Goal: Task Accomplishment & Management: Manage account settings

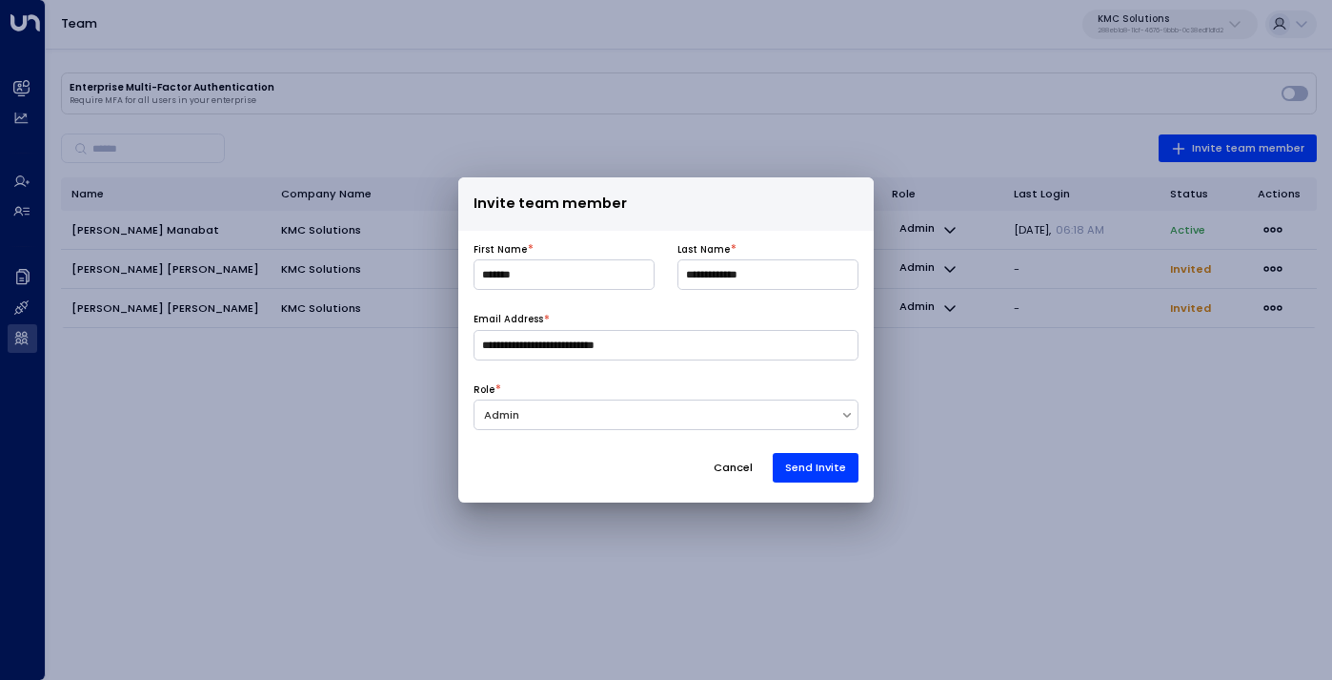
click at [736, 472] on button "Cancel" at bounding box center [733, 468] width 66 height 30
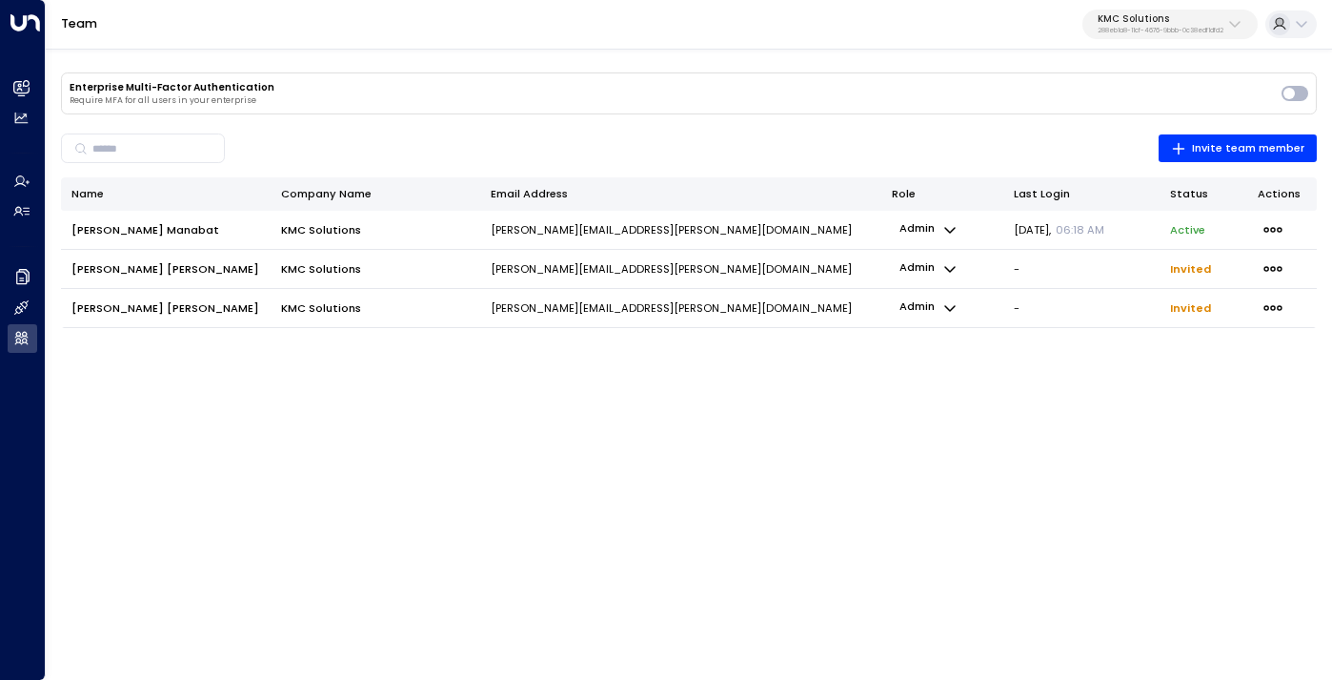
click at [1147, 13] on p "KMC Solutions" at bounding box center [1161, 18] width 126 height 11
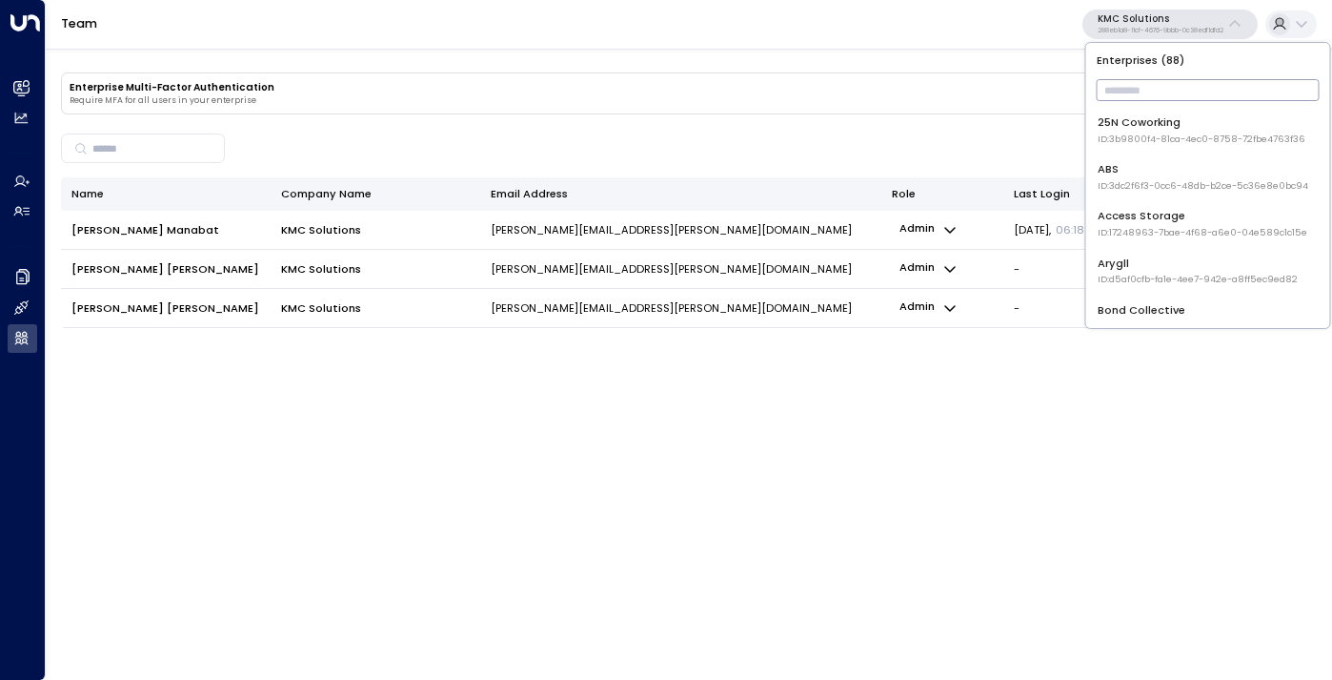
click at [1135, 91] on input "text" at bounding box center [1208, 89] width 223 height 31
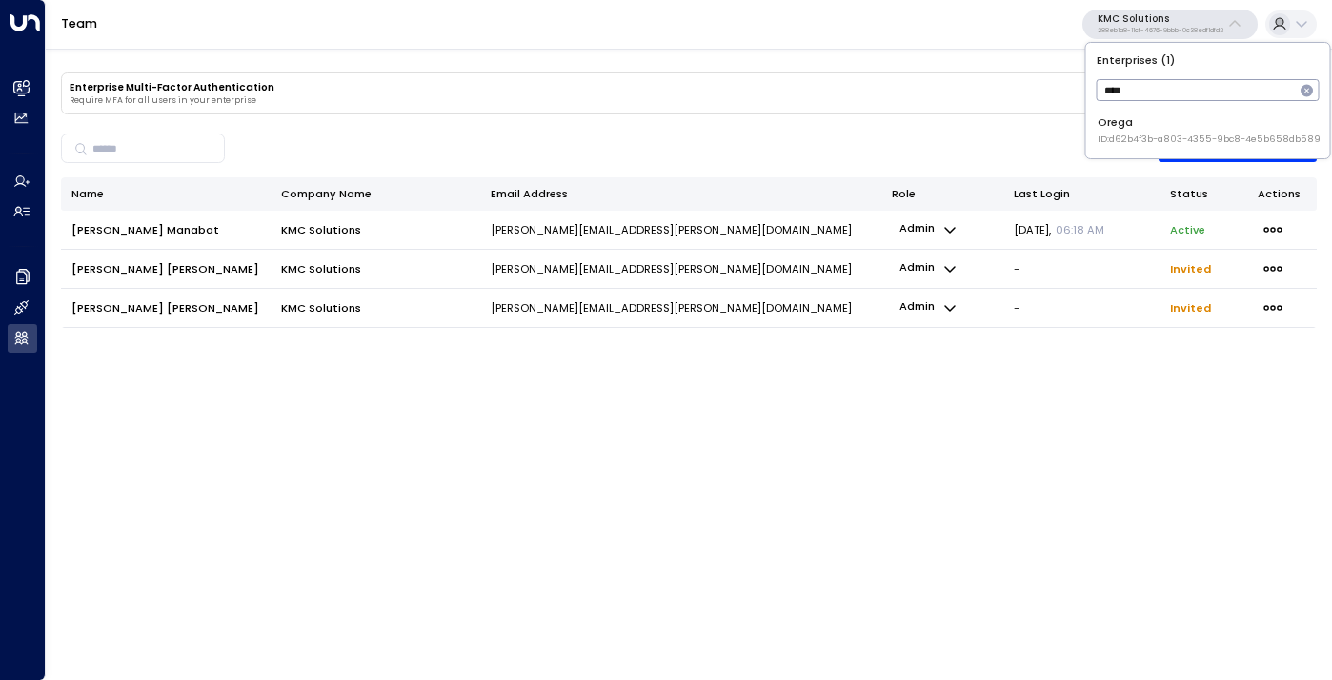
type input "****"
click at [1137, 135] on span "ID: d62b4f3b-a803-4355-9bc8-4e5b658db589" at bounding box center [1209, 138] width 223 height 13
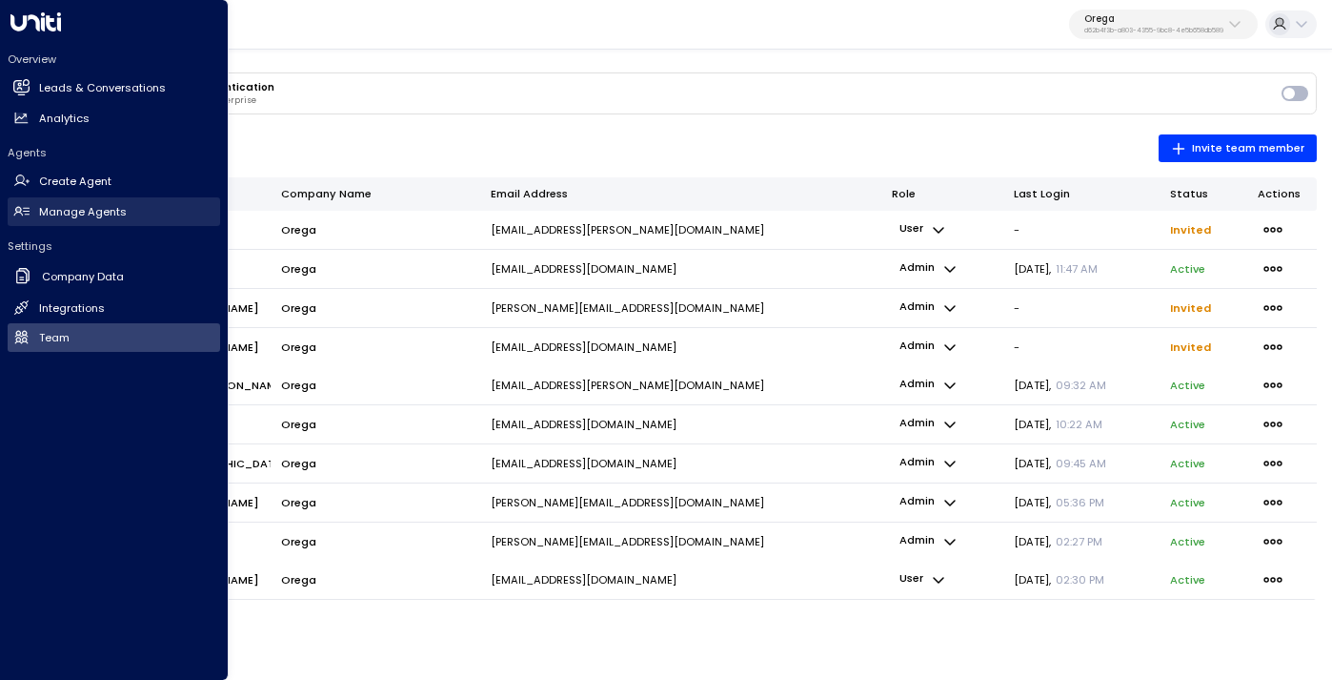
click at [85, 207] on h2 "Manage Agents" at bounding box center [83, 212] width 88 height 16
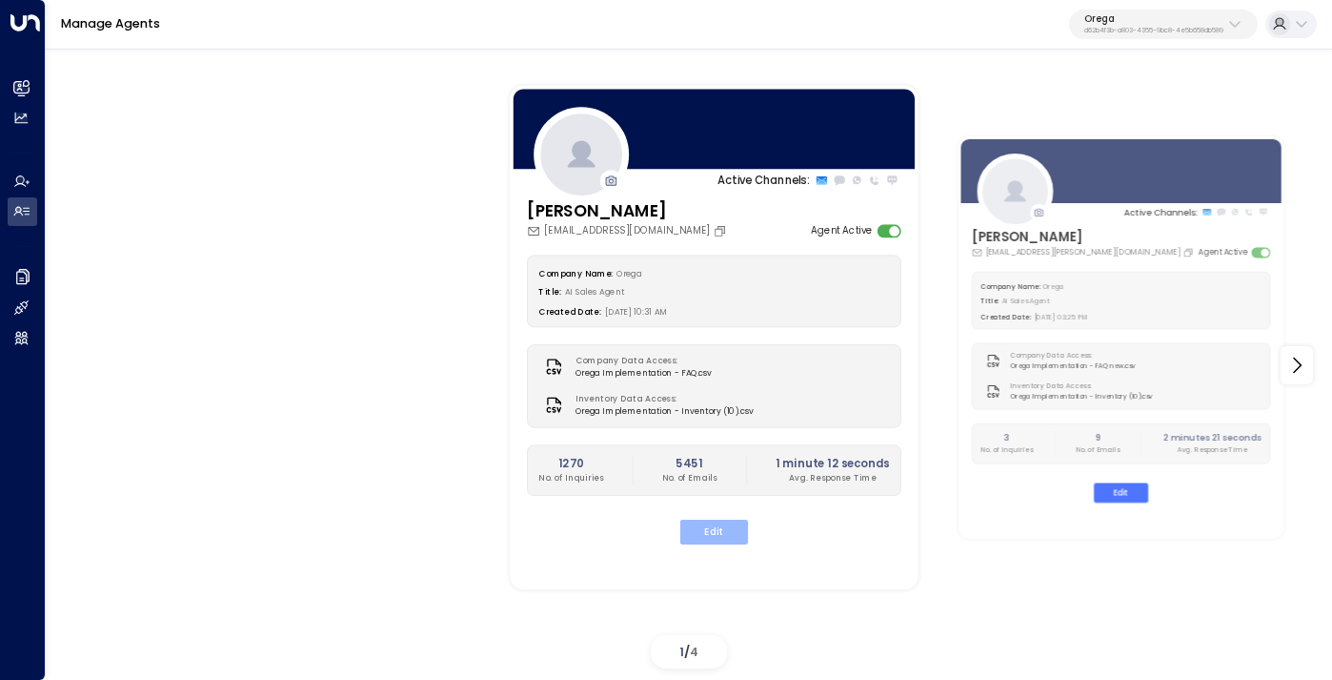
click at [708, 531] on button "Edit" at bounding box center [714, 531] width 68 height 25
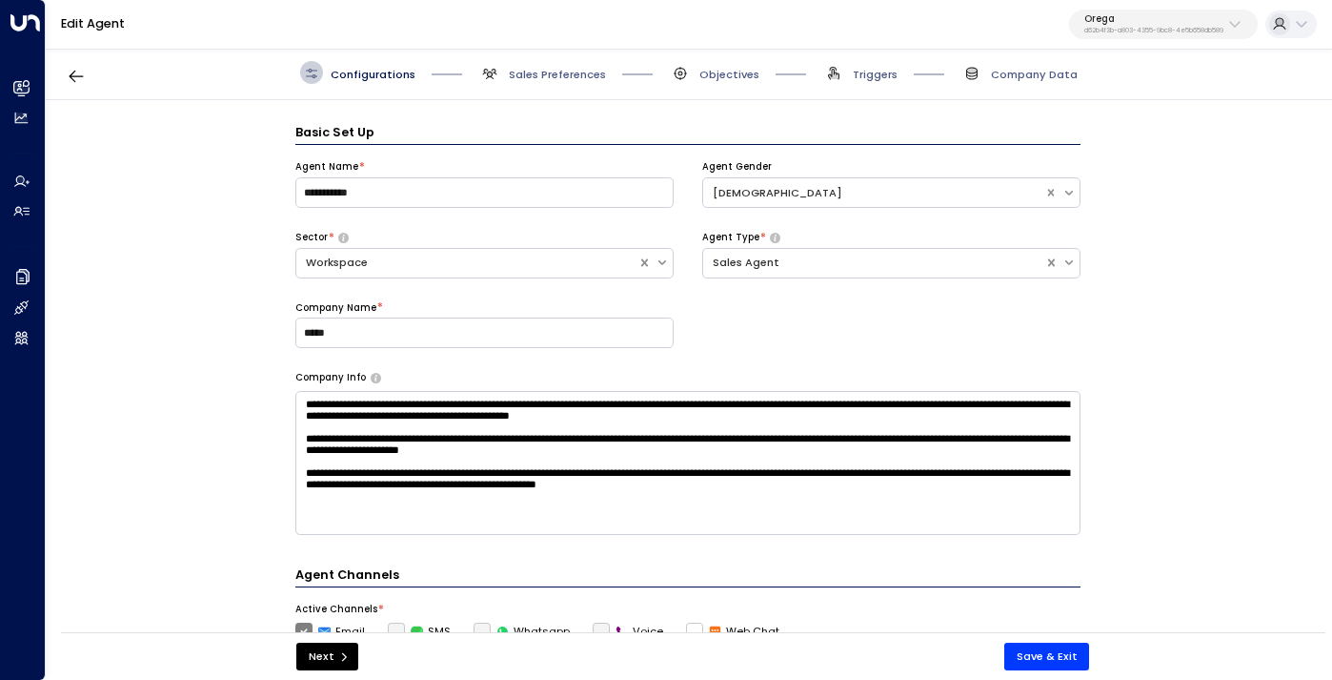
scroll to position [23, 0]
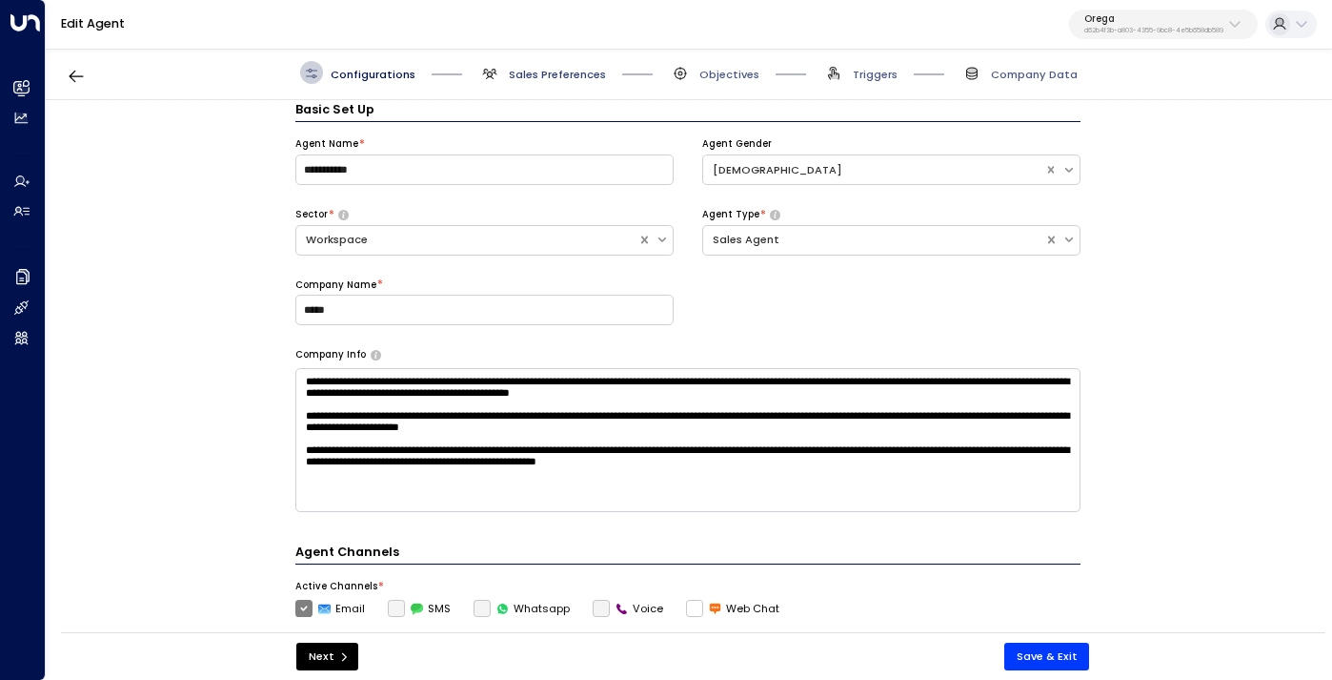
click at [557, 67] on span "Sales Preferences" at bounding box center [557, 74] width 97 height 15
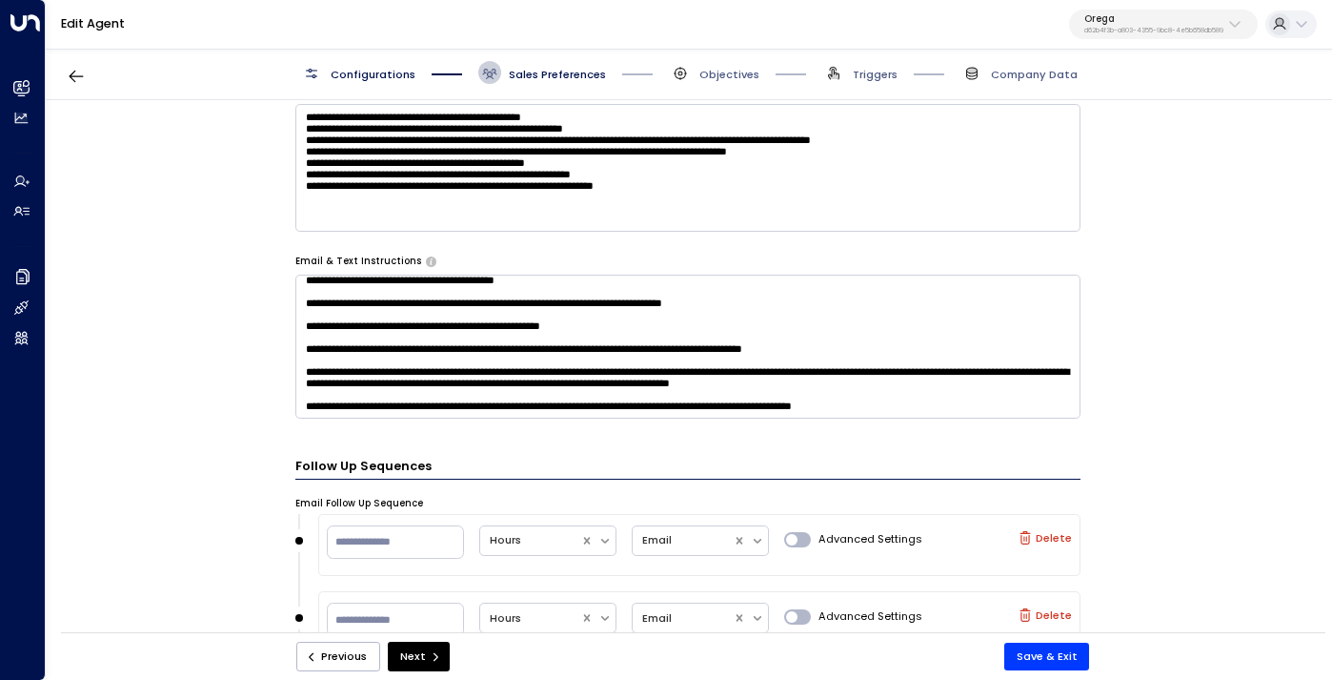
scroll to position [1022, 0]
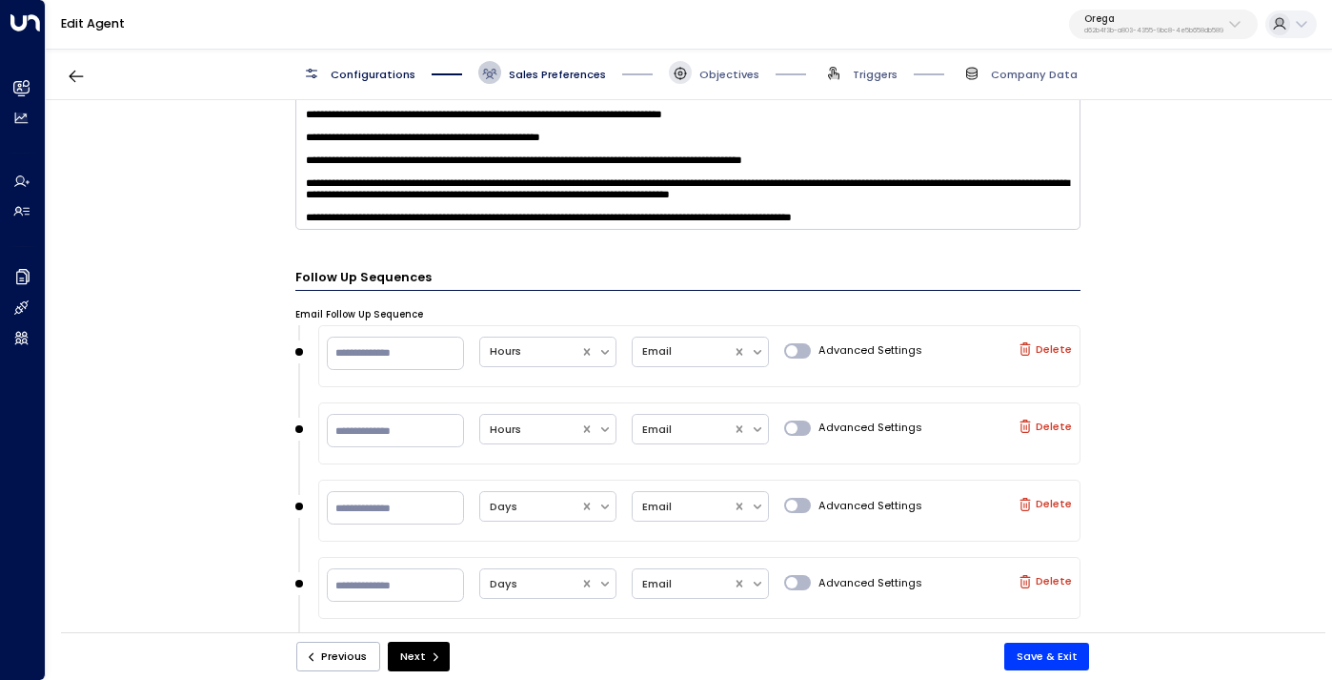
click at [685, 72] on icon at bounding box center [680, 73] width 15 height 15
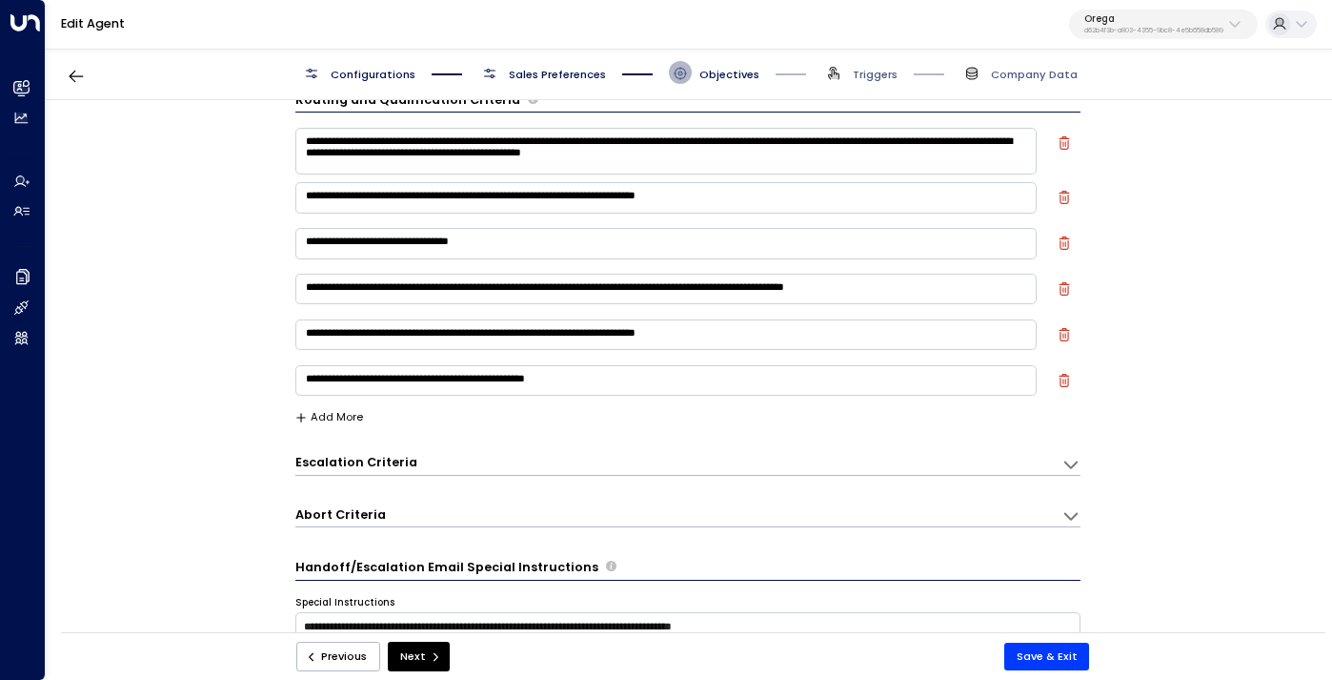
scroll to position [0, 0]
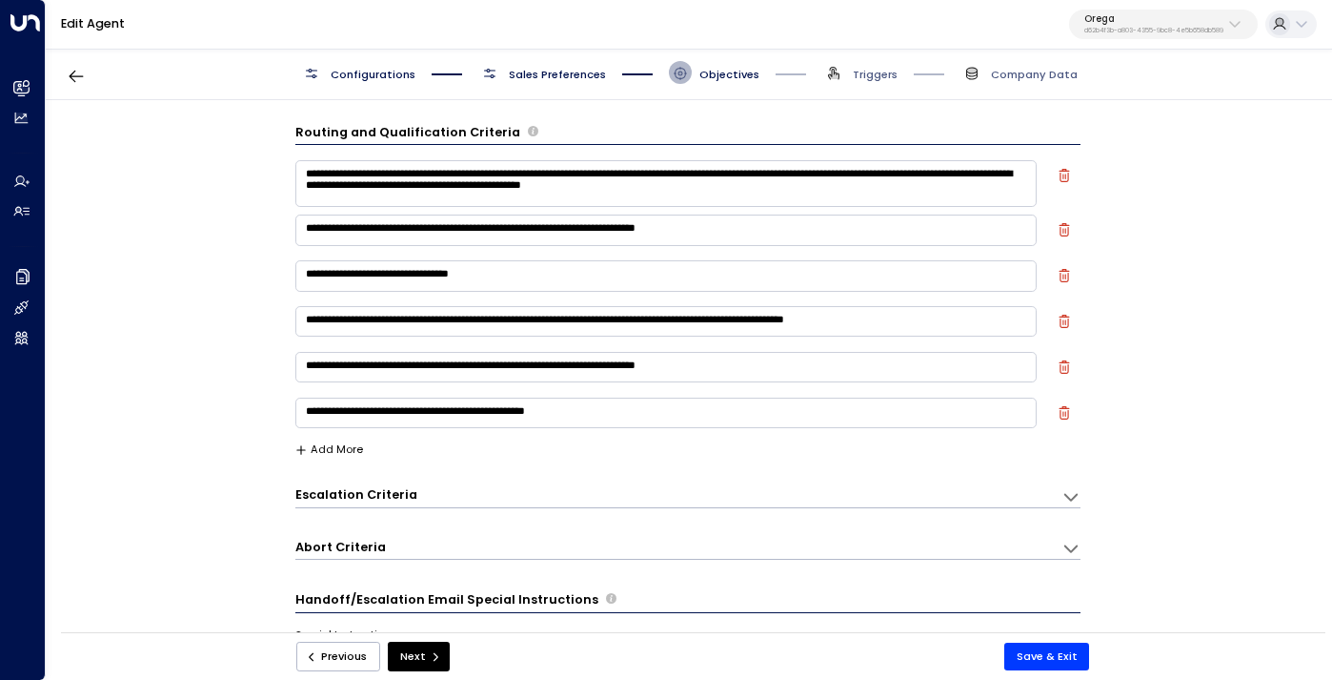
click at [549, 72] on span "Sales Preferences" at bounding box center [557, 74] width 97 height 15
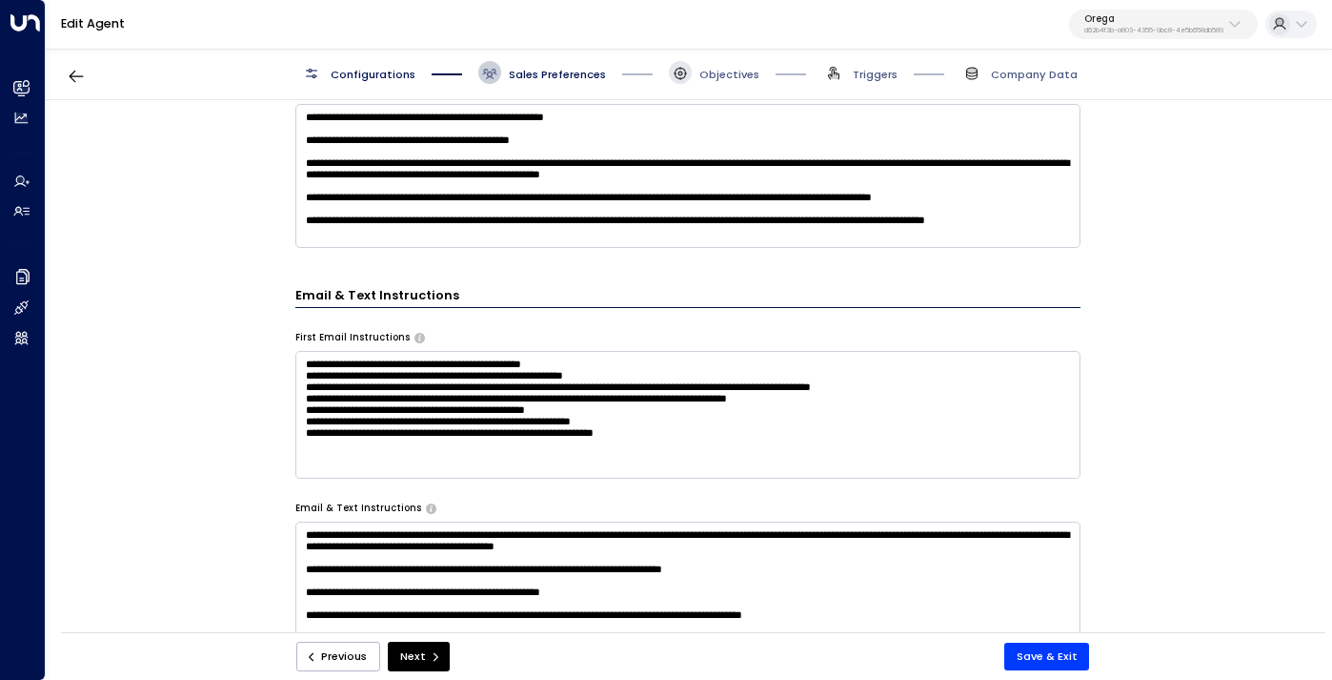
scroll to position [619, 0]
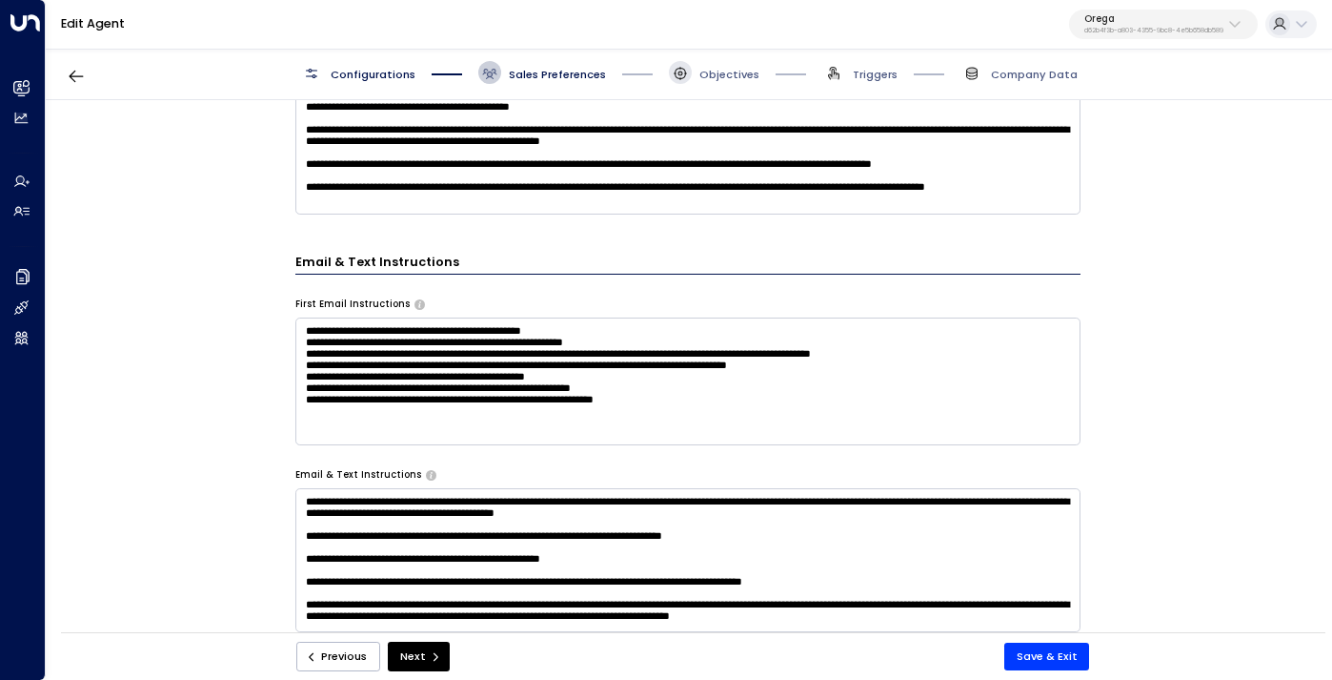
click at [1146, 25] on p "Orega" at bounding box center [1154, 18] width 139 height 11
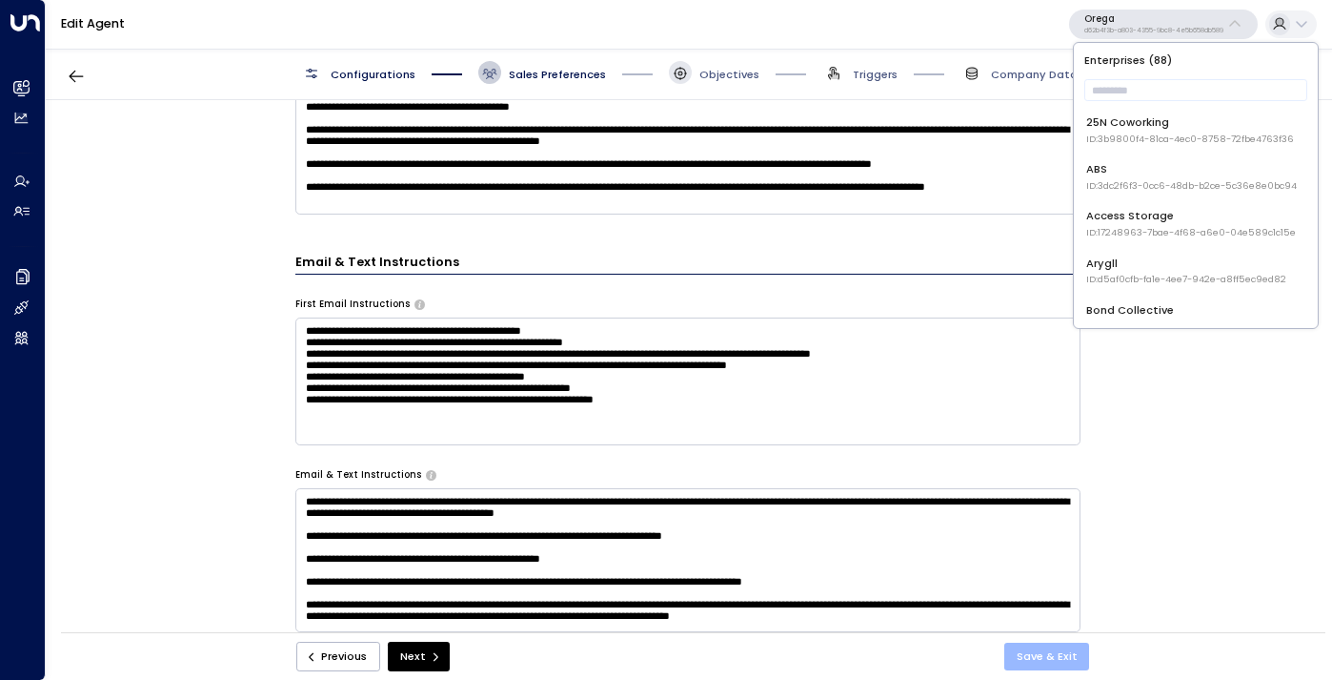
click at [1054, 669] on button "Save & Exit" at bounding box center [1048, 656] width 86 height 28
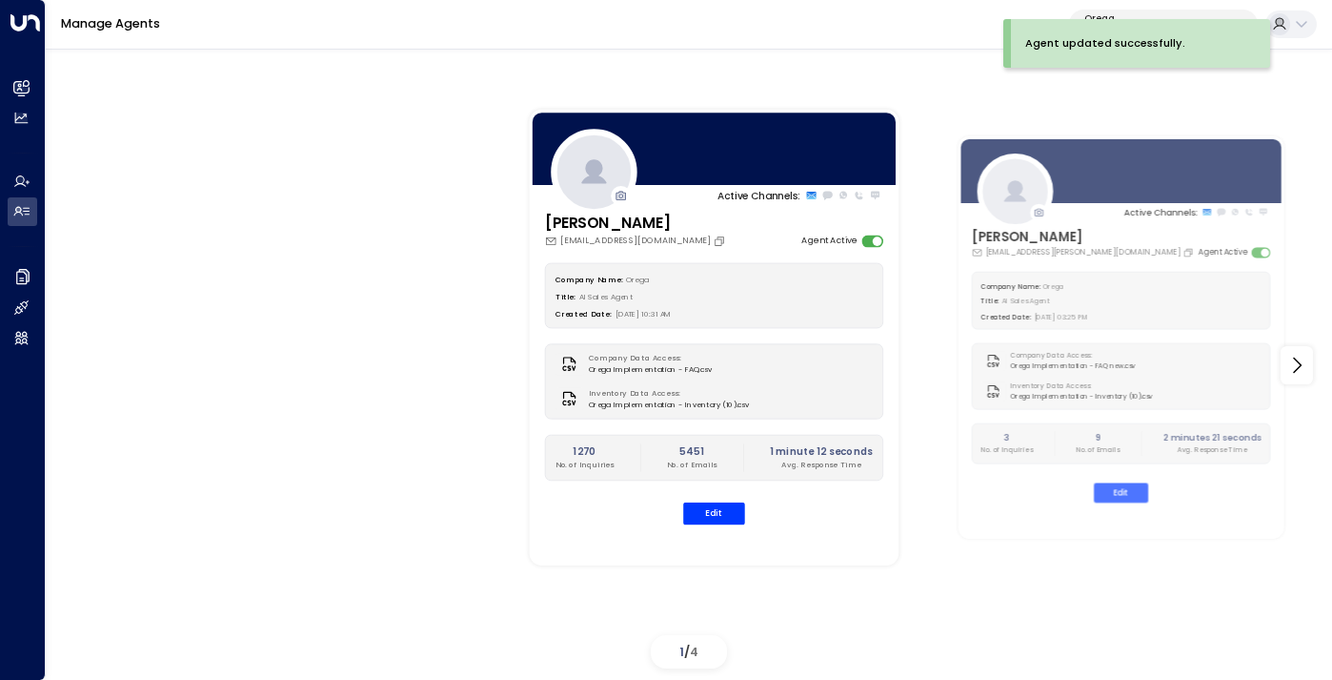
click at [1147, 26] on div "Agent updated successfully." at bounding box center [1140, 43] width 259 height 49
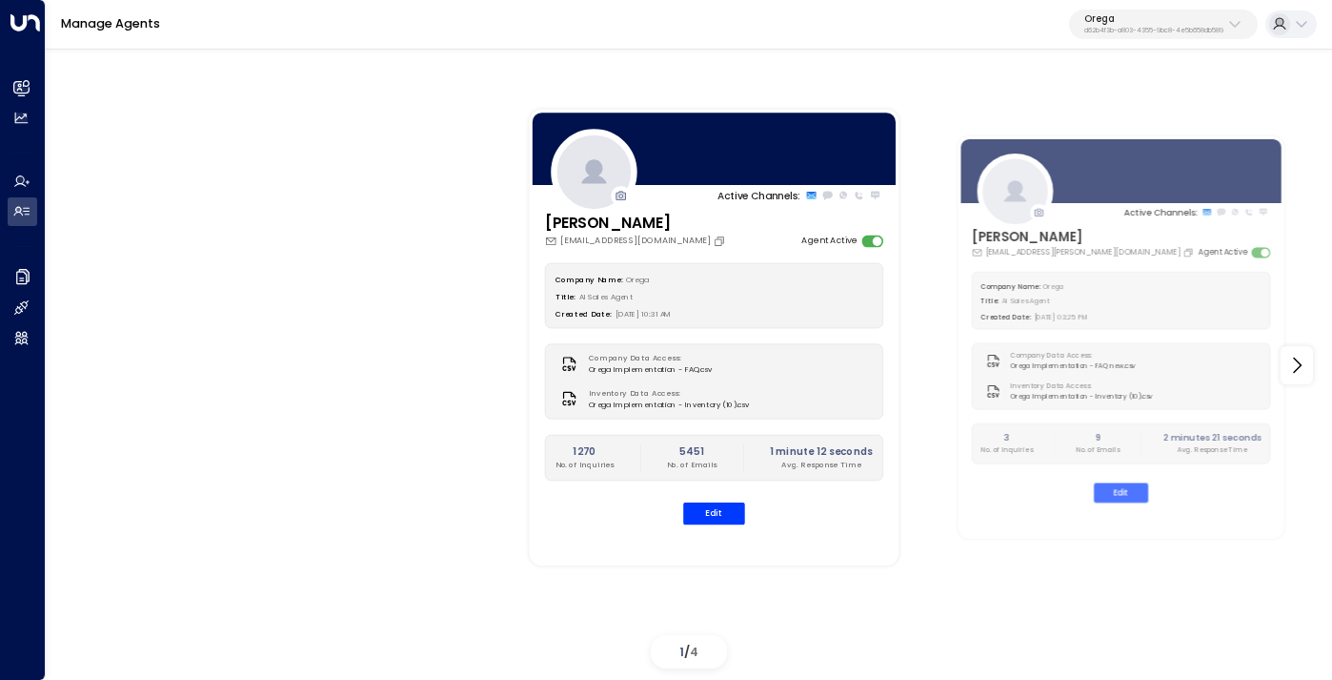
click at [1136, 23] on p "Orega" at bounding box center [1154, 18] width 139 height 11
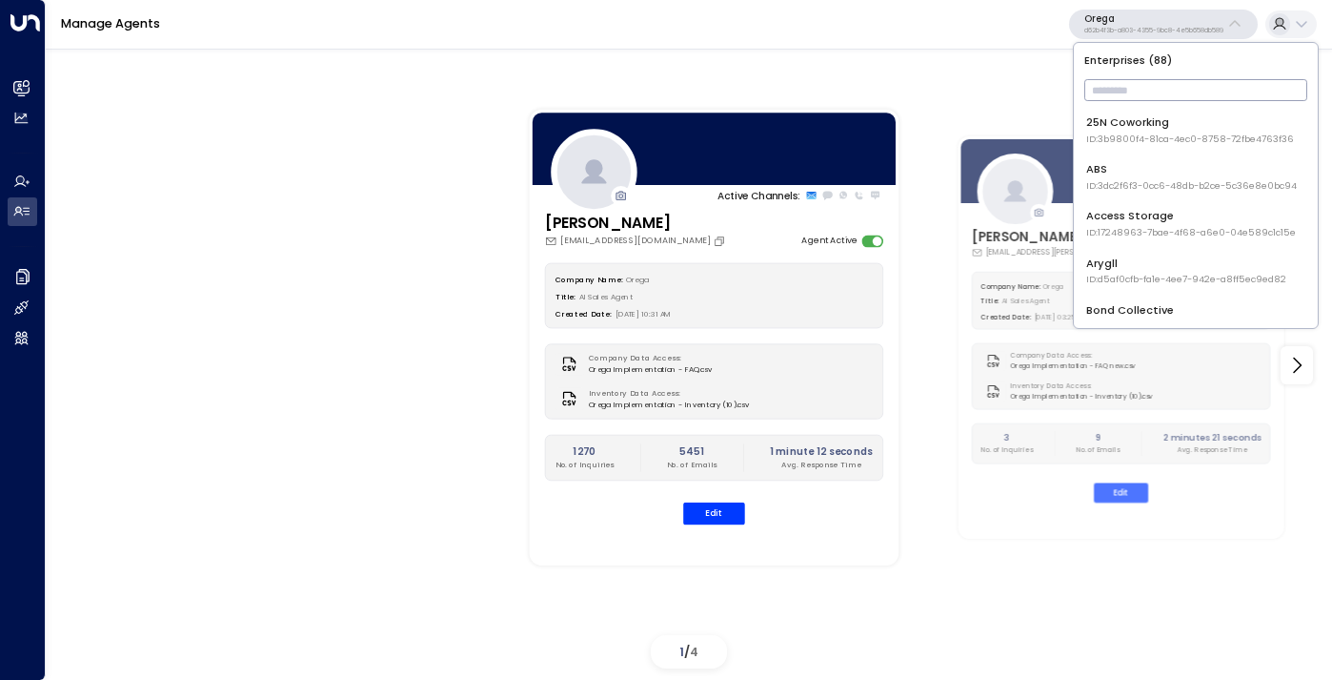
click at [1128, 95] on input "text" at bounding box center [1196, 89] width 223 height 31
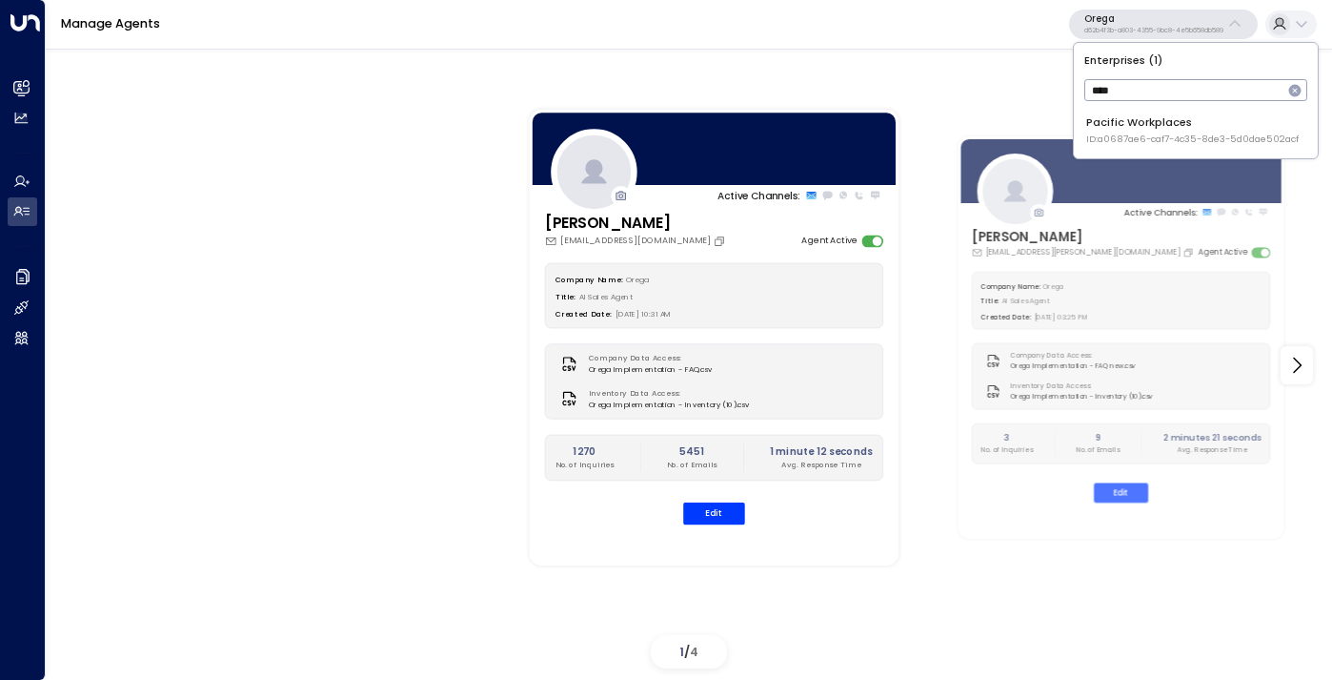
type input "****"
click at [1152, 112] on li "Pacific Workplaces ID: a0687ae6-caf7-4c35-8de3-5d0dae502acf" at bounding box center [1196, 130] width 232 height 43
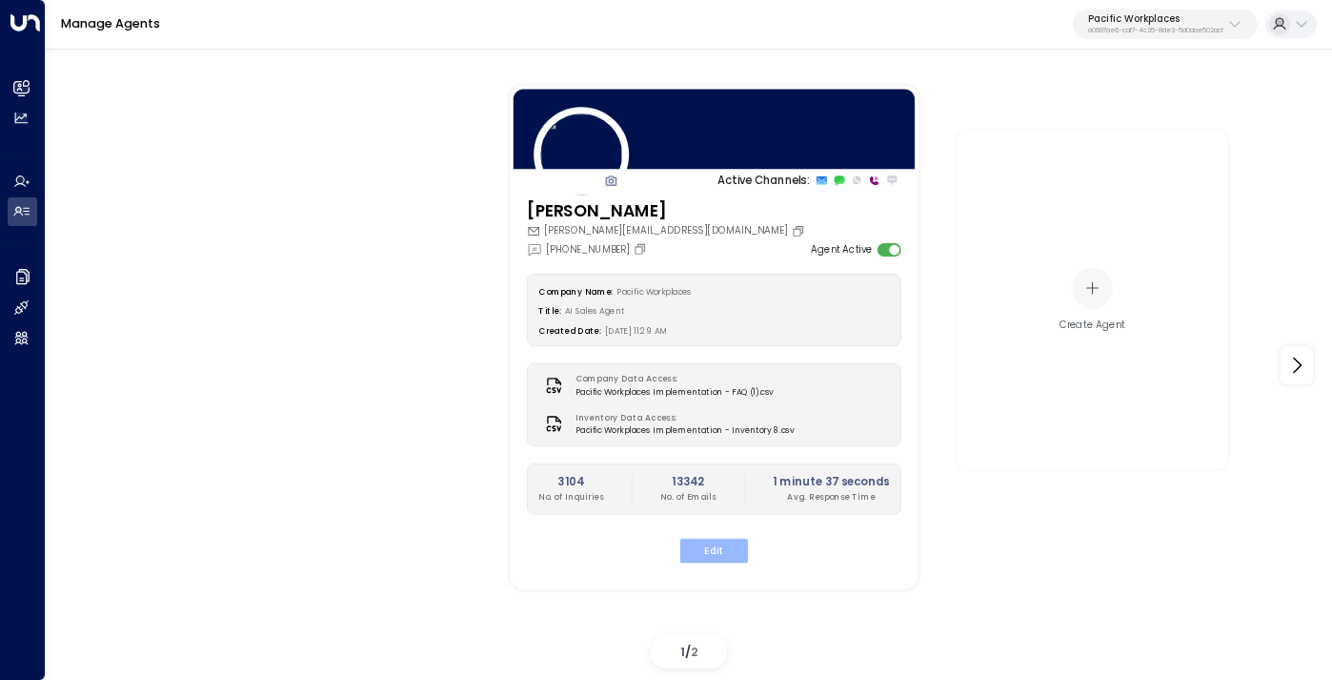
click at [702, 546] on button "Edit" at bounding box center [714, 550] width 68 height 25
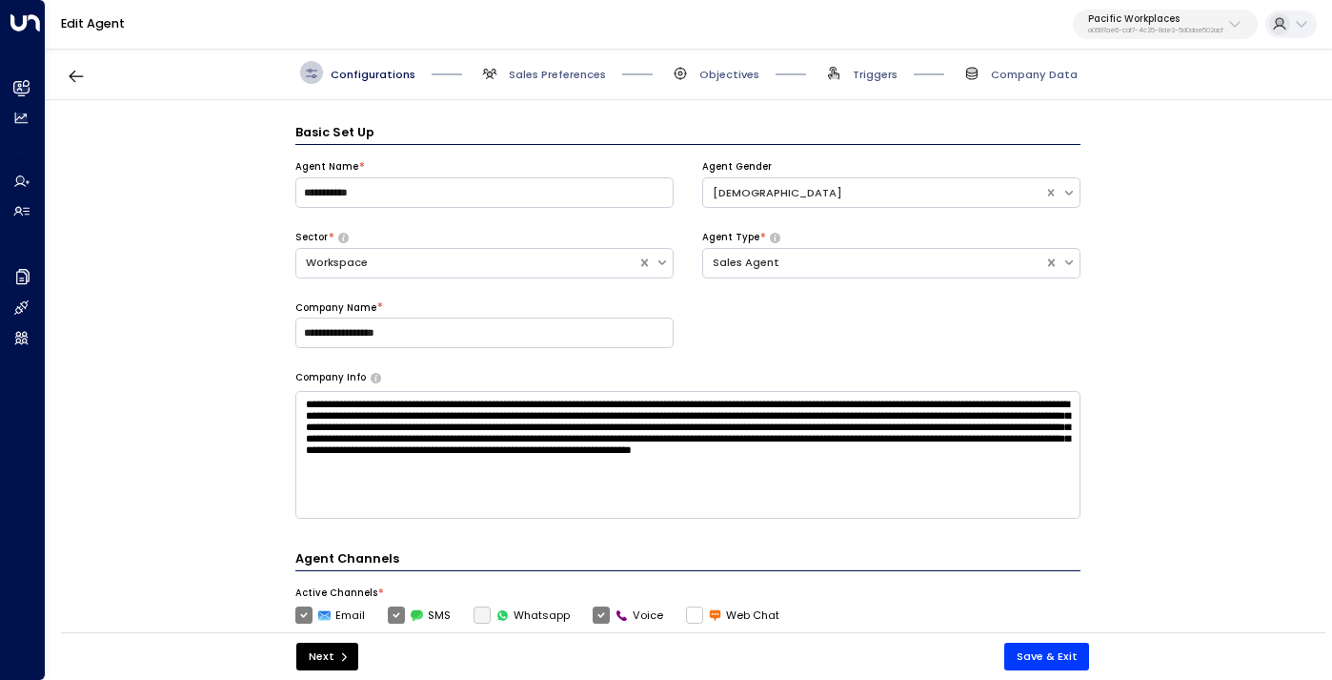
scroll to position [23, 0]
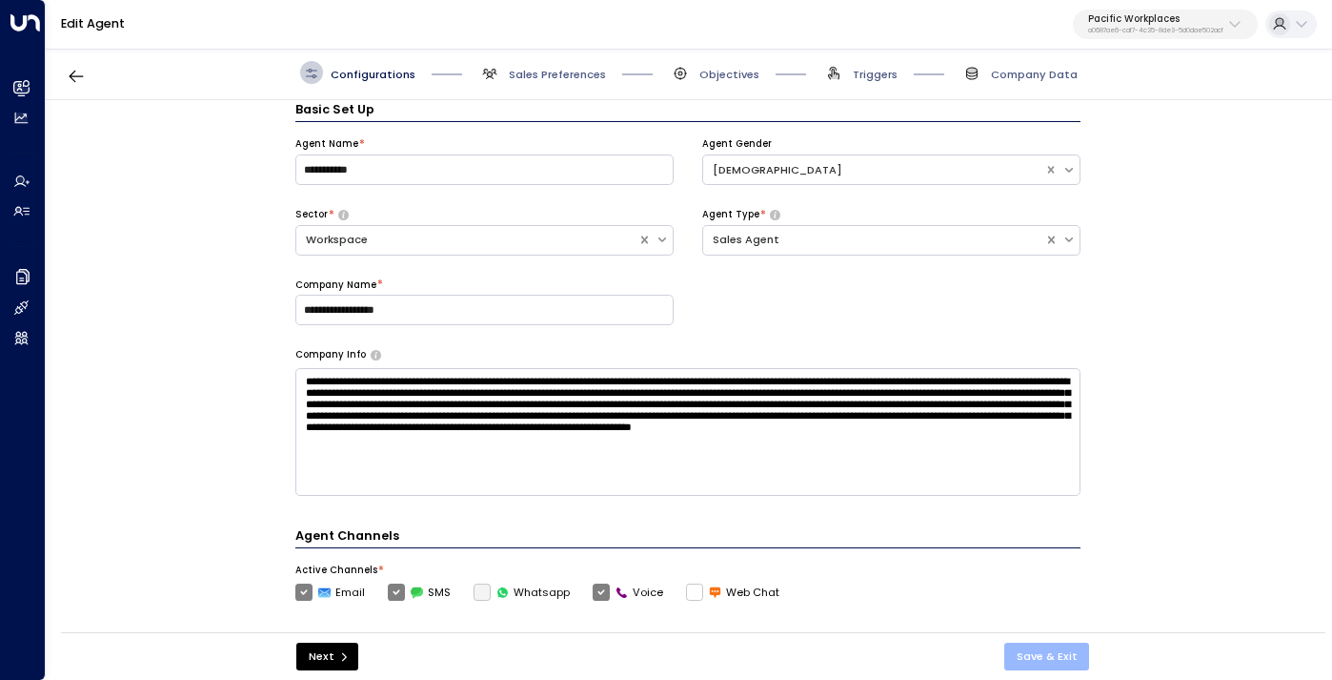
click at [1038, 663] on button "Save & Exit" at bounding box center [1048, 656] width 86 height 28
click at [1134, 22] on div "**********" at bounding box center [666, 321] width 1332 height 642
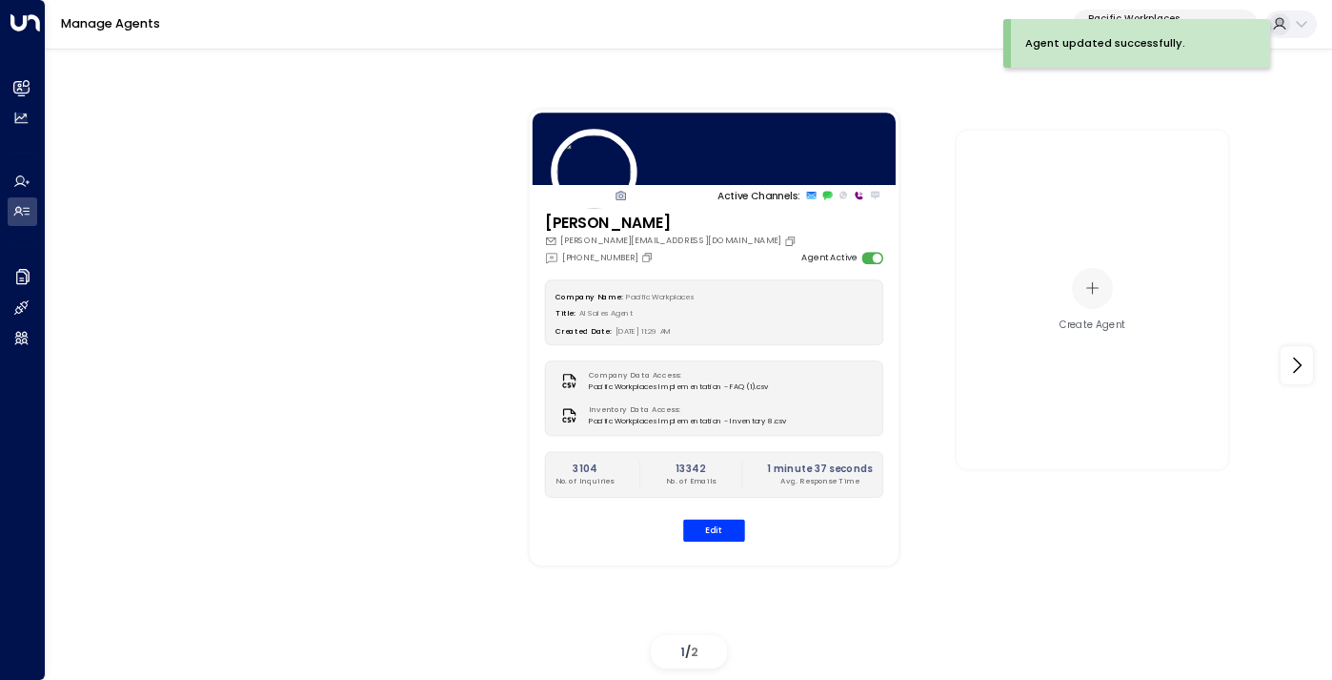
click at [1124, 11] on button "Pacific Workplaces a0687ae6-caf7-4c35-8de3-5d0dae502acf" at bounding box center [1165, 25] width 185 height 30
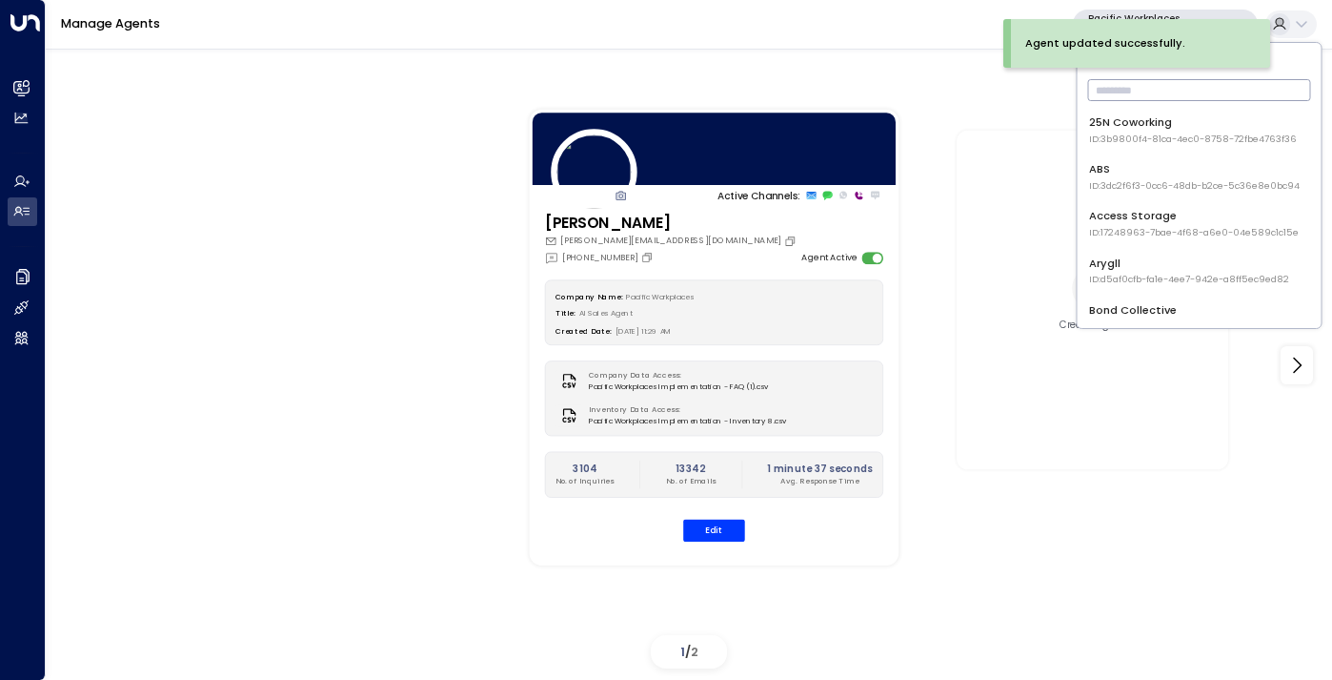
click at [1108, 86] on input "text" at bounding box center [1199, 89] width 223 height 31
type input "****"
click at [1106, 141] on span "ID: 193491c8-7188-48a0-93e5-0181686f9510" at bounding box center [1193, 138] width 208 height 13
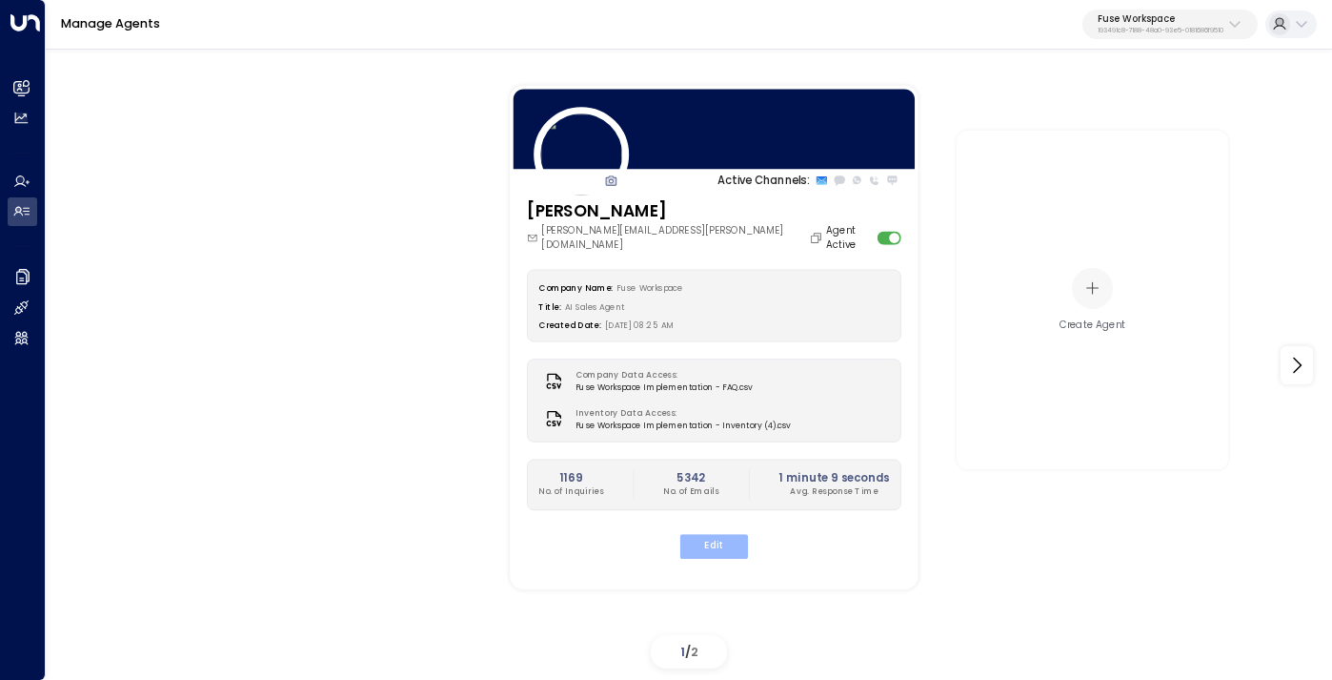
click at [718, 534] on button "Edit" at bounding box center [714, 546] width 68 height 25
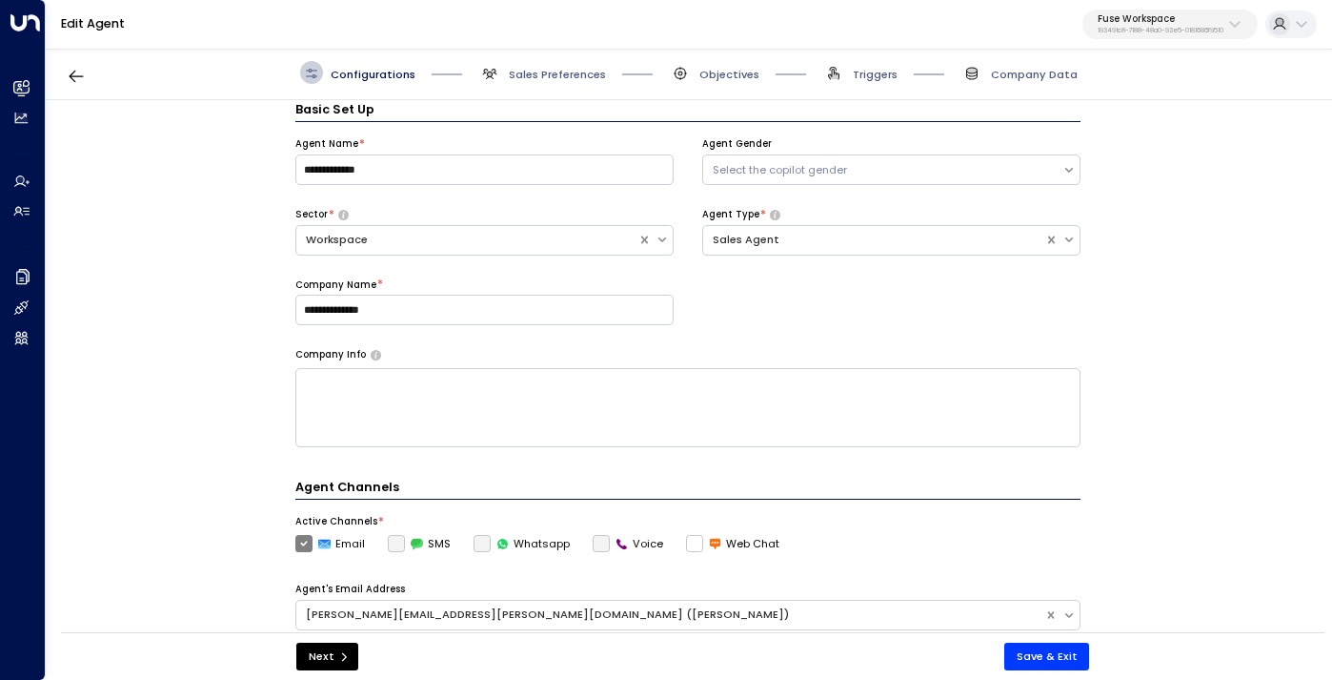
scroll to position [7, 0]
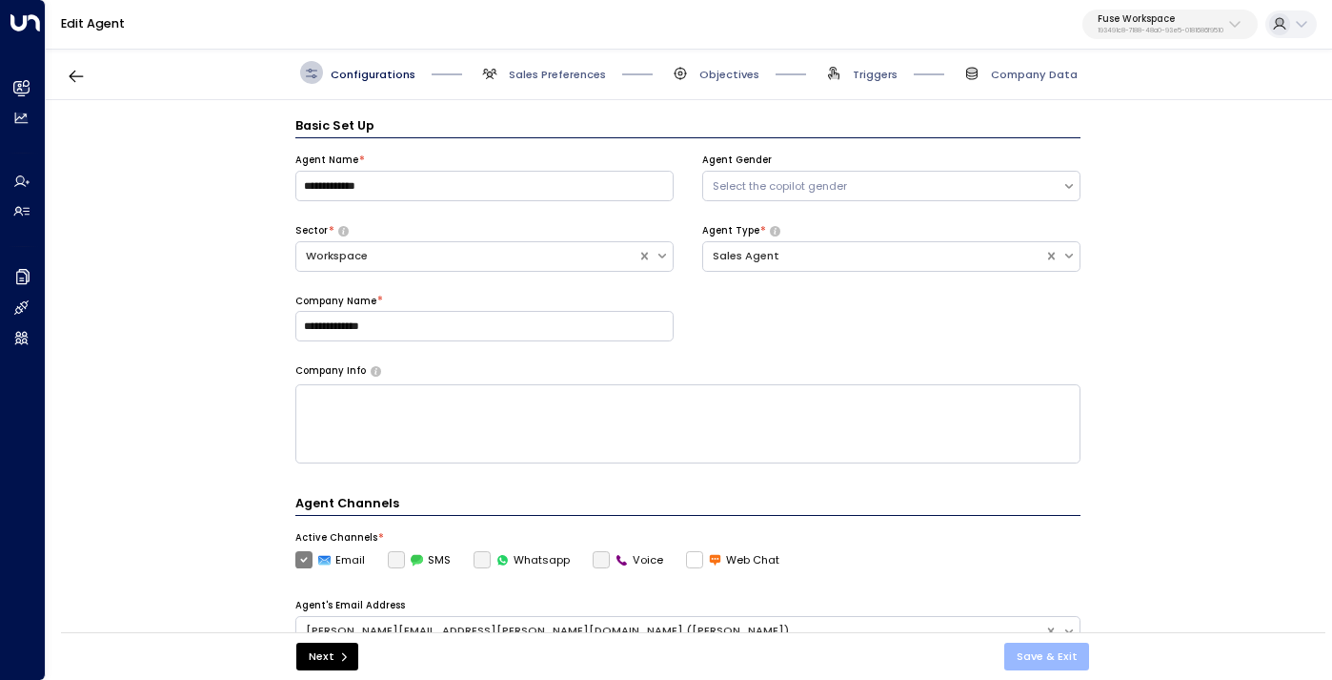
click at [1038, 649] on button "Save & Exit" at bounding box center [1048, 656] width 86 height 28
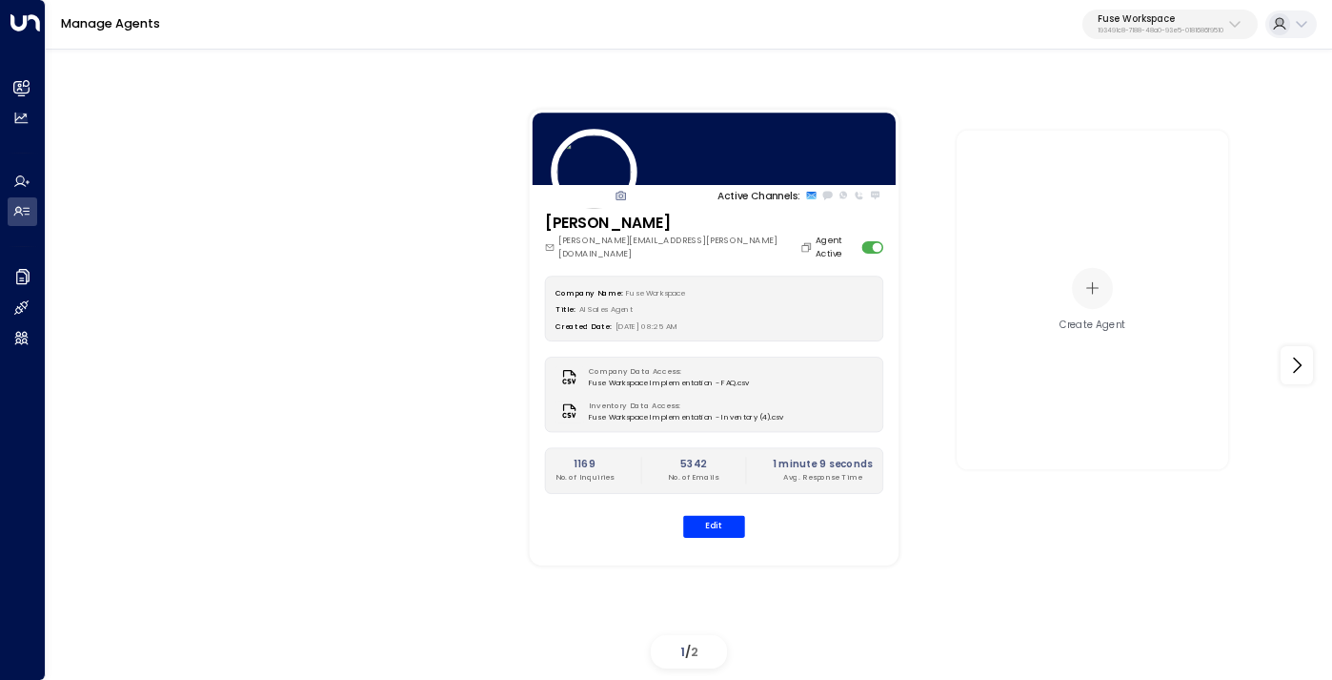
click at [1134, 23] on p "Fuse Workspace" at bounding box center [1161, 18] width 126 height 11
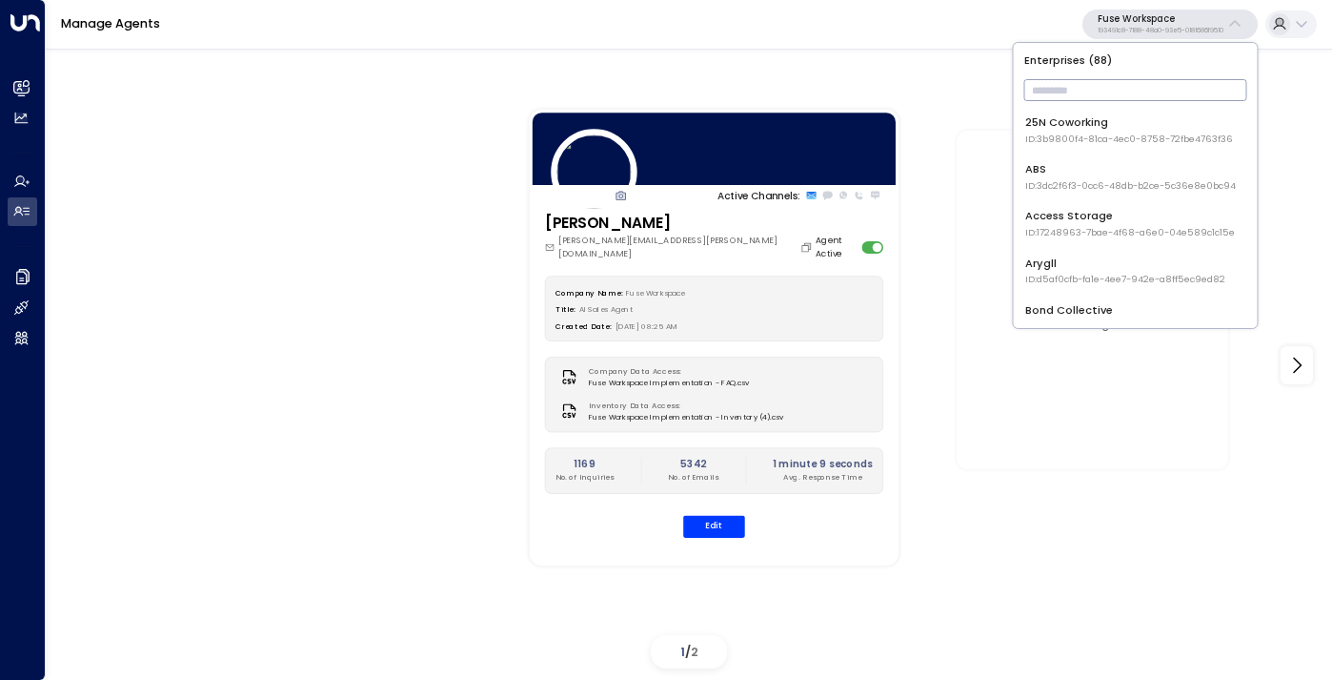
click at [1125, 97] on input "text" at bounding box center [1136, 89] width 223 height 31
type input "***"
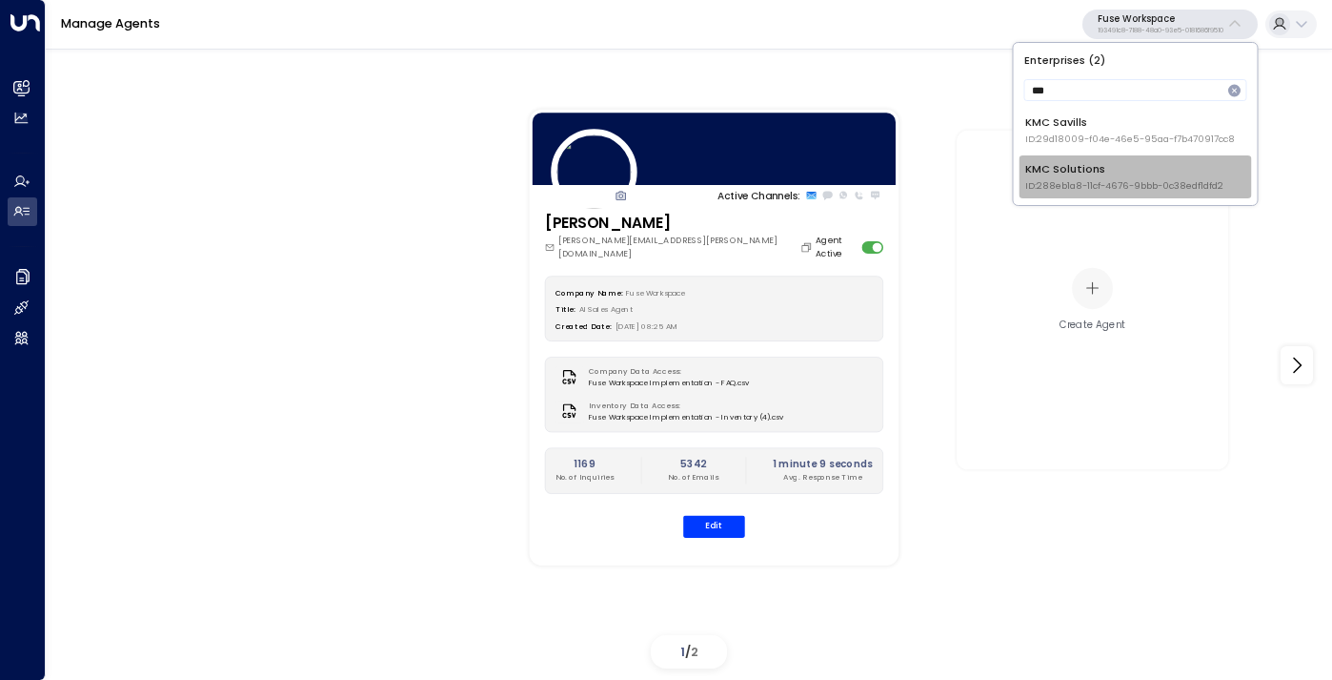
click at [1064, 179] on span "ID: 288eb1a8-11cf-4676-9bbb-0c38edf1dfd2" at bounding box center [1124, 185] width 198 height 13
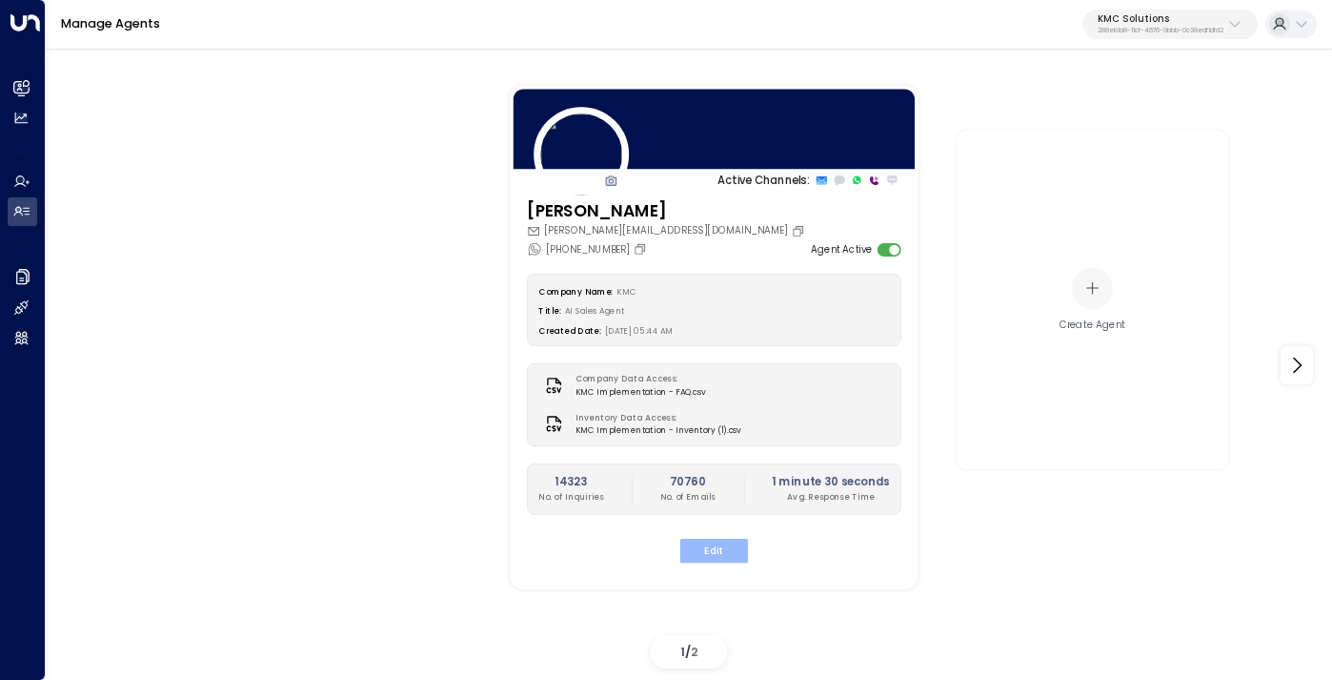
click at [721, 542] on button "Edit" at bounding box center [714, 550] width 68 height 25
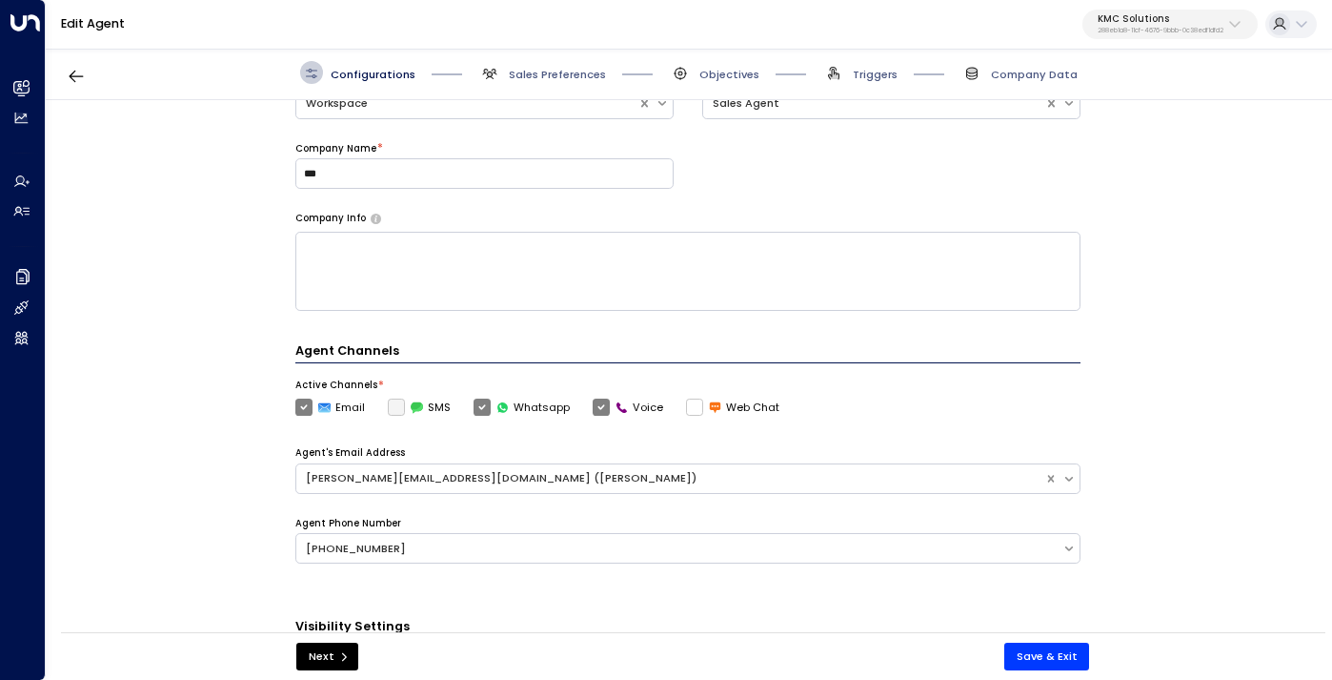
scroll to position [234, 0]
